Goal: Task Accomplishment & Management: Use online tool/utility

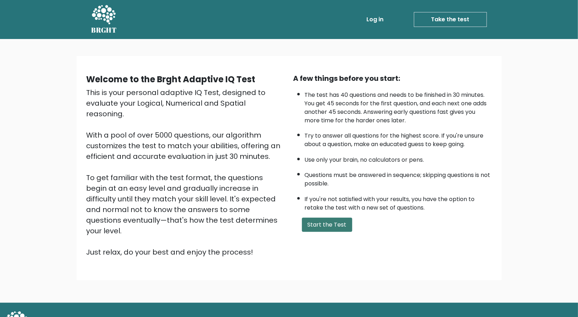
click at [315, 225] on button "Start the Test" at bounding box center [327, 225] width 50 height 14
click at [320, 227] on button "Start the Test" at bounding box center [327, 225] width 50 height 14
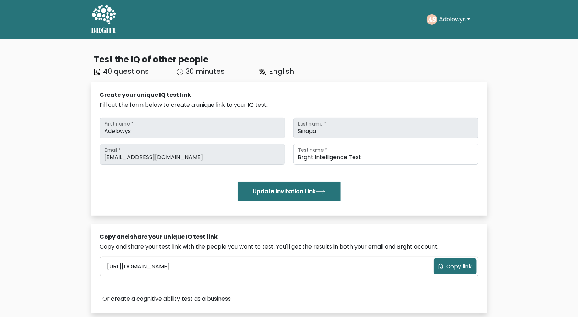
scroll to position [166, 0]
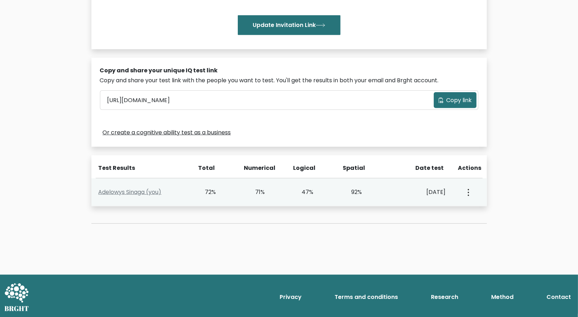
click at [470, 190] on button "button" at bounding box center [468, 192] width 6 height 22
click at [474, 207] on link "View Profile" at bounding box center [494, 212] width 56 height 11
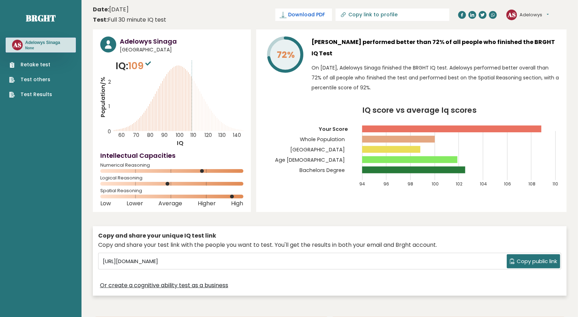
click at [325, 18] on span "Download PDF" at bounding box center [306, 14] width 37 height 7
click at [409, 17] on input "Copy link to profile" at bounding box center [397, 15] width 96 height 6
type input "[URL][DOMAIN_NAME]"
click at [418, 14] on input "[URL][DOMAIN_NAME]" at bounding box center [371, 15] width 96 height 6
drag, startPoint x: 418, startPoint y: 14, endPoint x: 471, endPoint y: 19, distance: 53.4
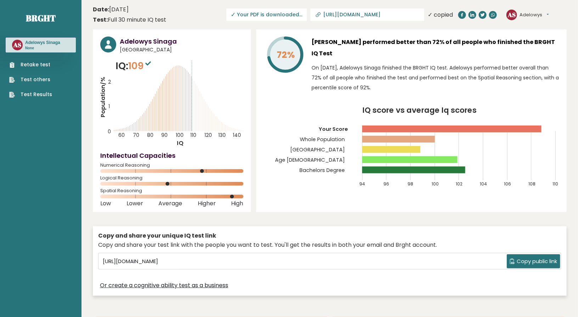
click at [471, 19] on header "Date: [DATE] Test: Full 30 minute IQ test Download PDF Downloading... Downloadi…" at bounding box center [330, 15] width 474 height 22
click at [420, 15] on input "[URL][DOMAIN_NAME]" at bounding box center [371, 15] width 96 height 6
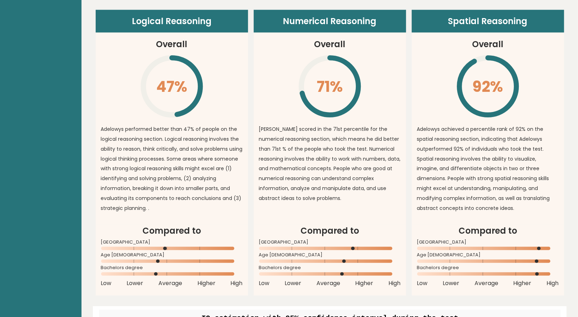
scroll to position [576, 0]
